Goal: Transaction & Acquisition: Purchase product/service

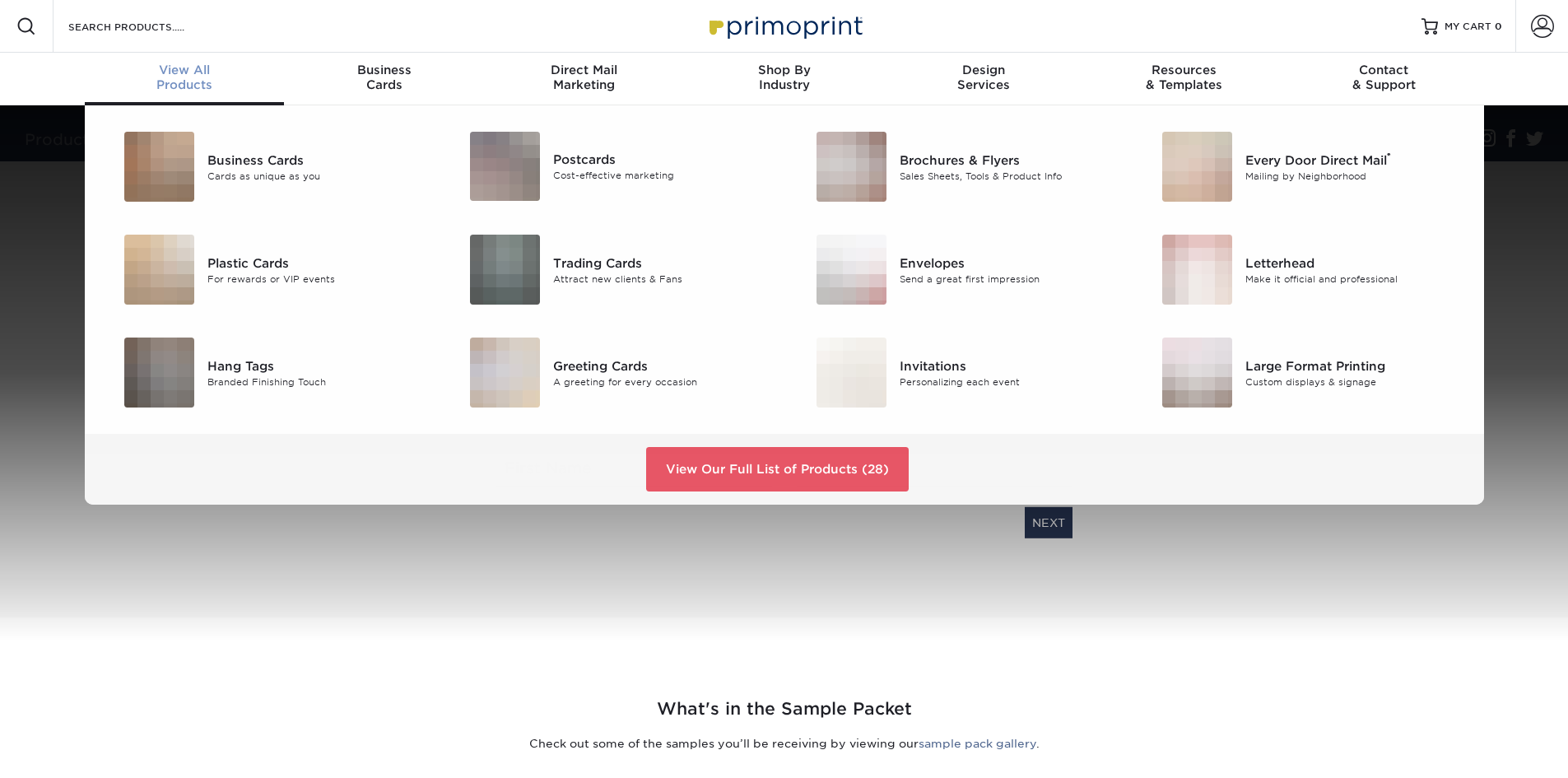
click at [185, 70] on span "View All" at bounding box center [184, 70] width 200 height 15
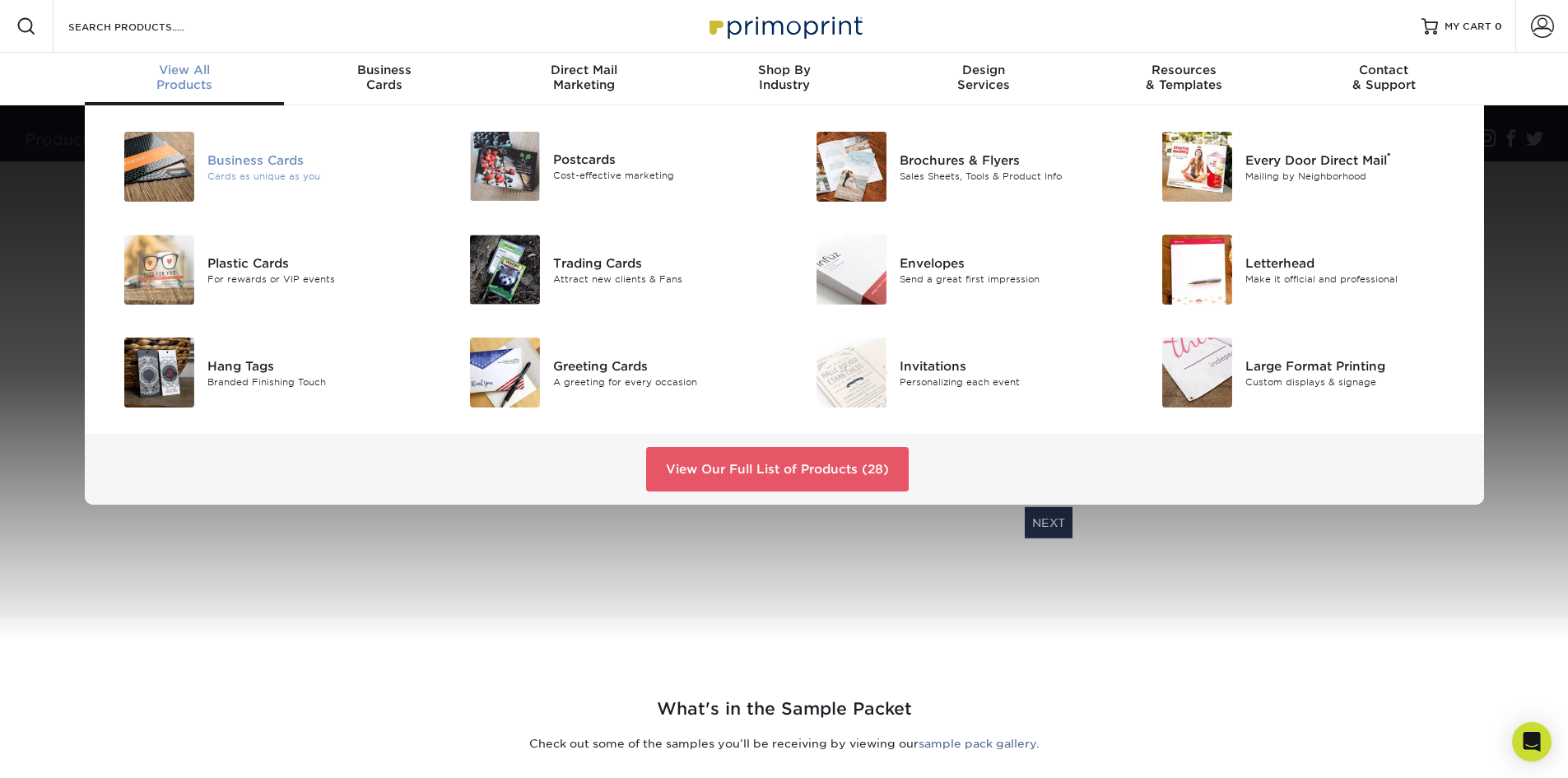
click at [247, 157] on div "Business Cards" at bounding box center [316, 160] width 218 height 18
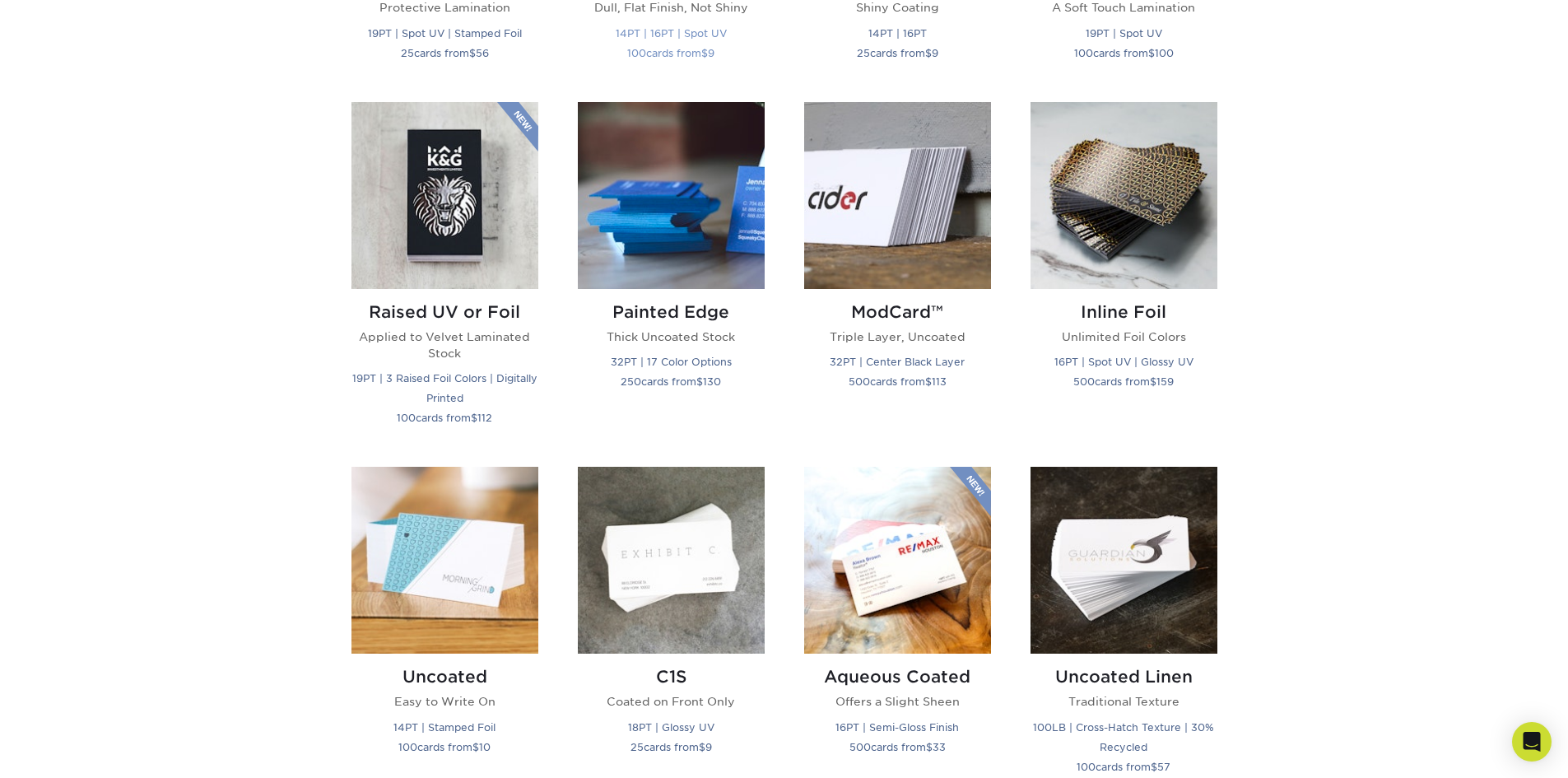
scroll to position [1070, 0]
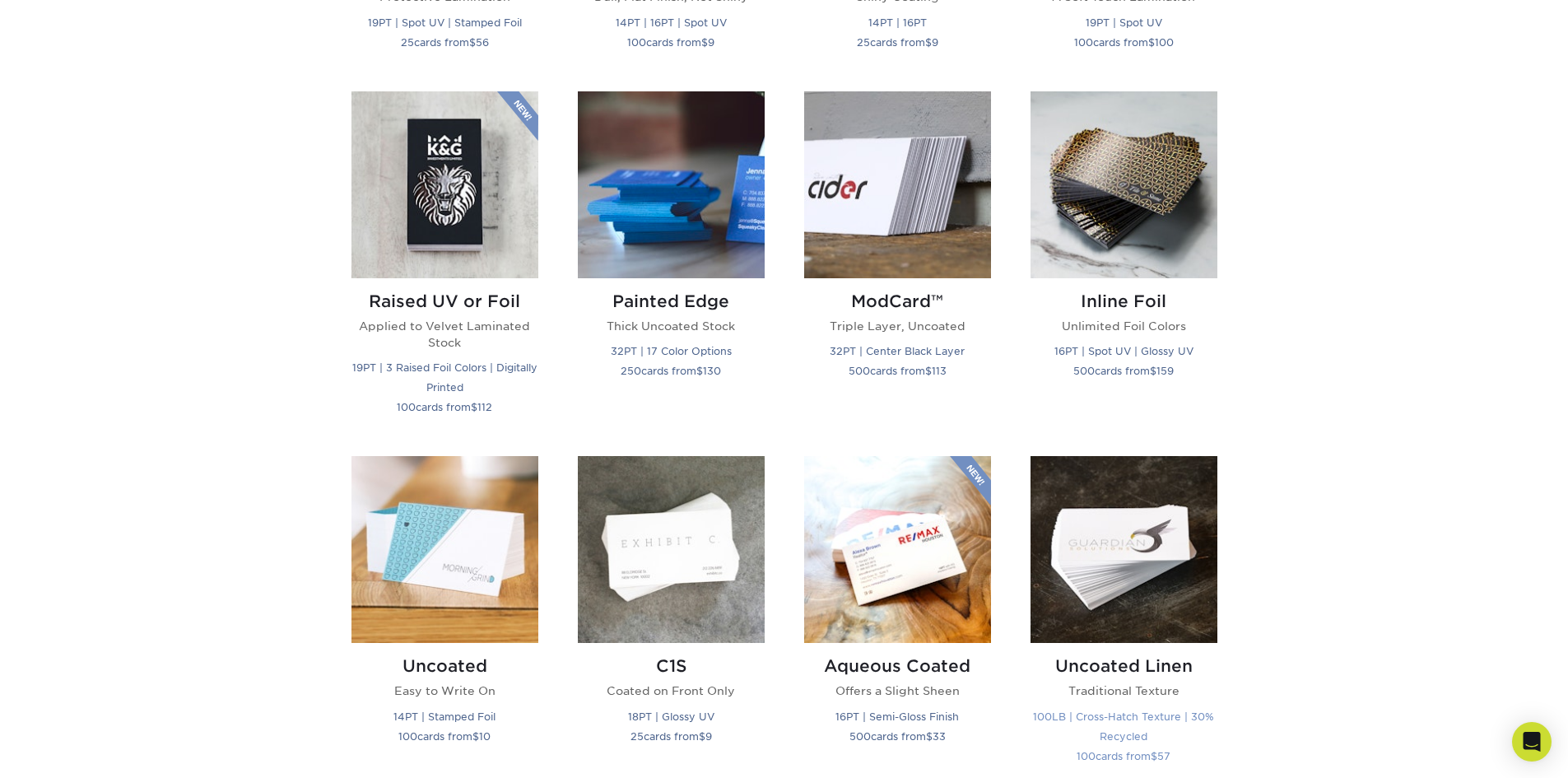
click at [1130, 577] on img at bounding box center [1124, 550] width 187 height 187
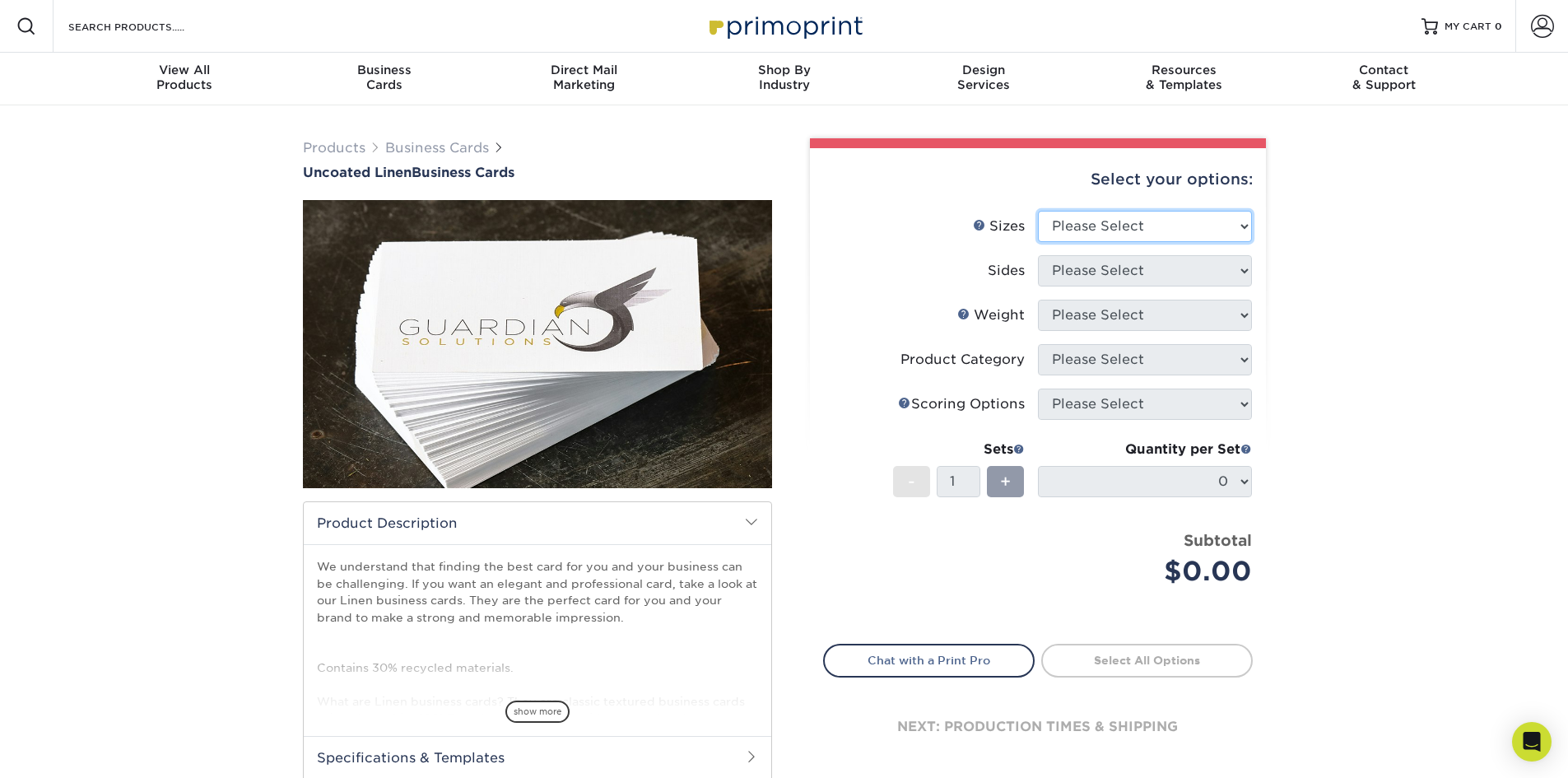
click at [1223, 231] on select "Please Select 2" x 3.5" - Standard 2" x 7" - Foldover Card 2.125" x 3.375" - Eu…" at bounding box center [1145, 226] width 214 height 31
select select "2.00x3.50"
click at [1038, 211] on select "Please Select 2" x 3.5" - Standard 2" x 7" - Foldover Card 2.125" x 3.375" - Eu…" at bounding box center [1145, 226] width 214 height 31
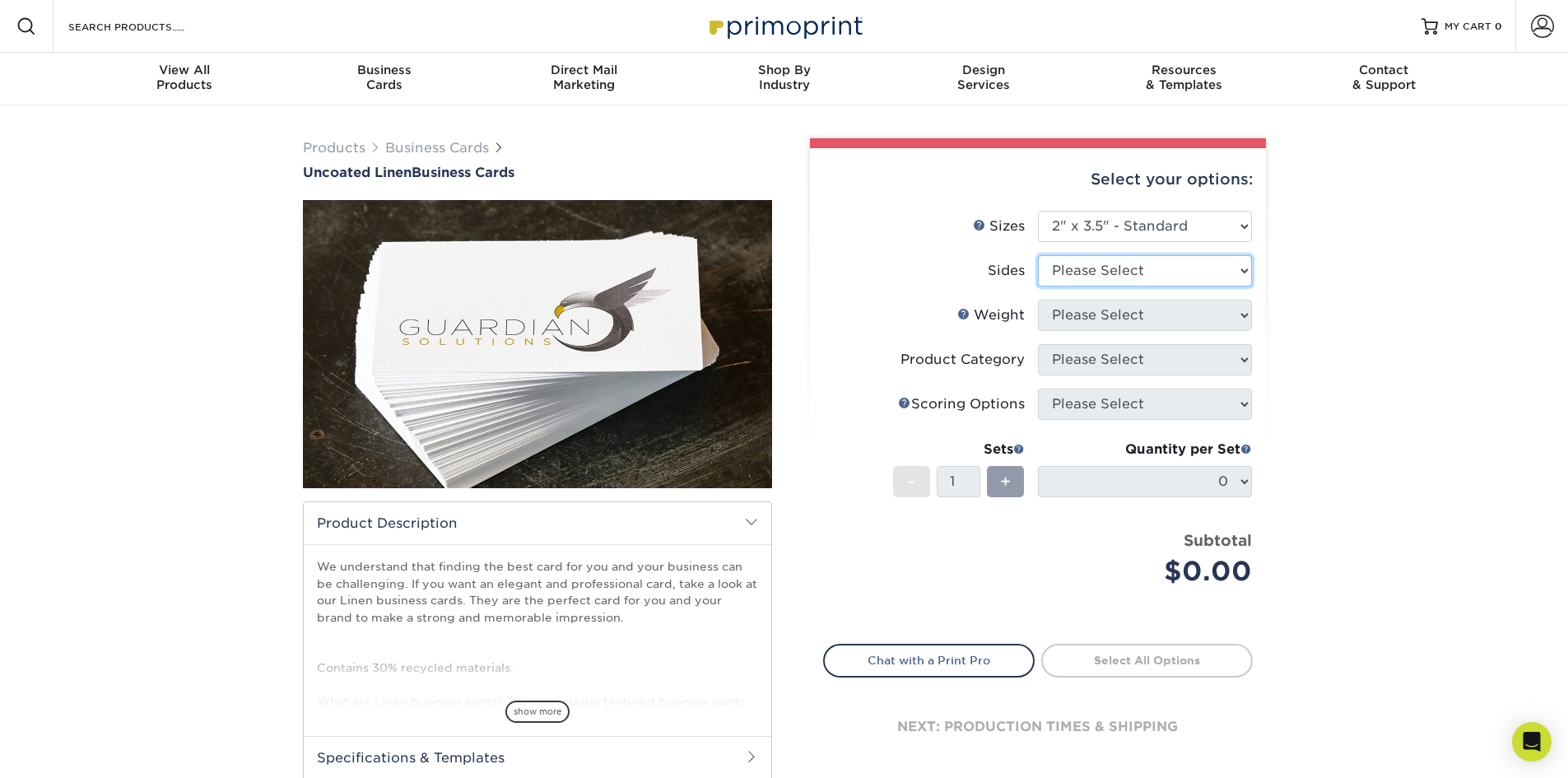
click at [1210, 265] on select "Please Select Print Both Sides Print Front Only" at bounding box center [1145, 270] width 214 height 31
select select "13abbda7-1d64-4f25-8bb2-c179b224825d"
click at [1038, 255] on select "Please Select Print Both Sides Print Front Only" at bounding box center [1145, 270] width 214 height 31
